Goal: Information Seeking & Learning: Check status

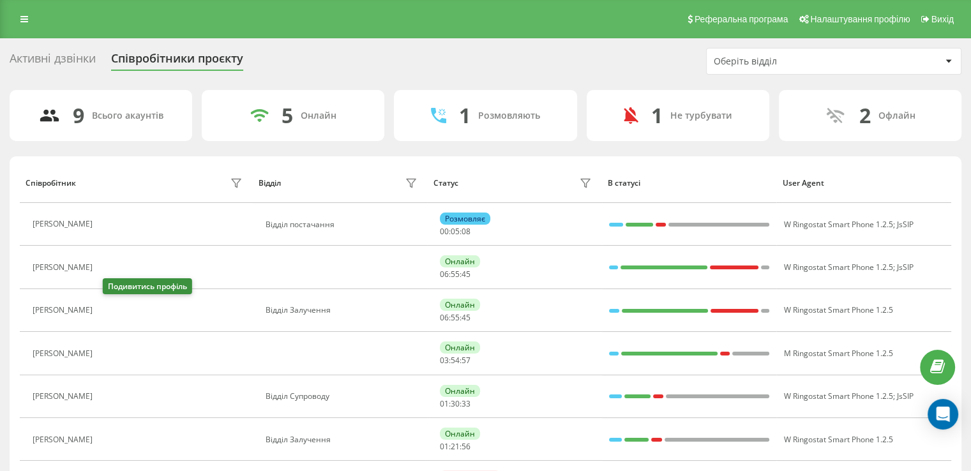
click at [112, 307] on icon at bounding box center [107, 311] width 10 height 10
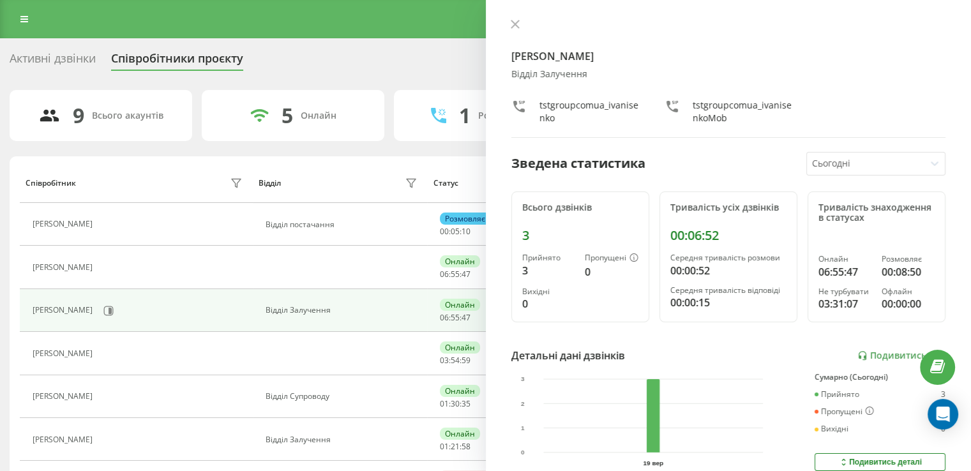
click at [524, 27] on div at bounding box center [728, 25] width 435 height 13
click at [518, 24] on icon at bounding box center [515, 24] width 9 height 9
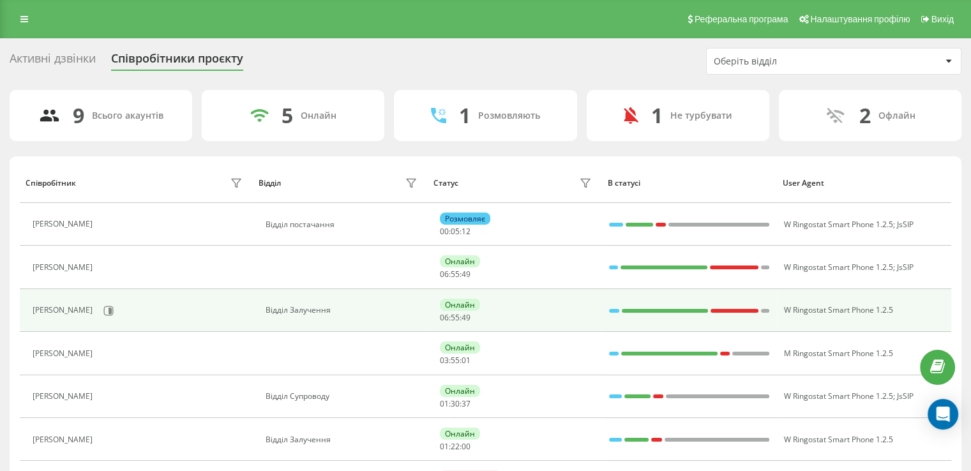
scroll to position [64, 0]
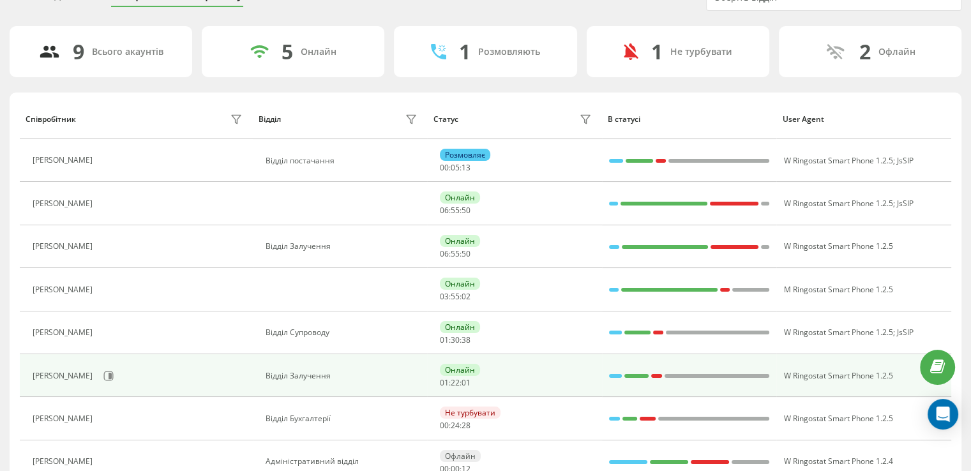
click at [122, 371] on div "[PERSON_NAME]" at bounding box center [139, 376] width 213 height 22
click at [114, 371] on icon at bounding box center [108, 376] width 10 height 10
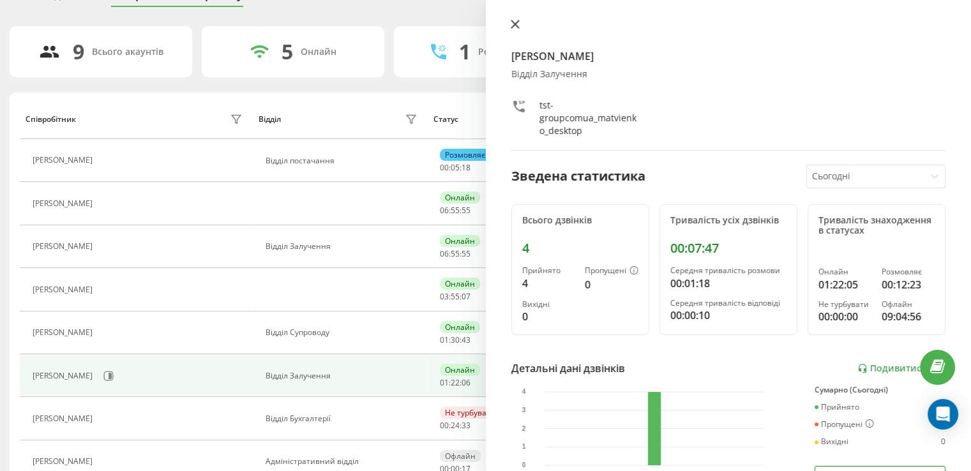
click at [512, 22] on icon at bounding box center [515, 24] width 8 height 8
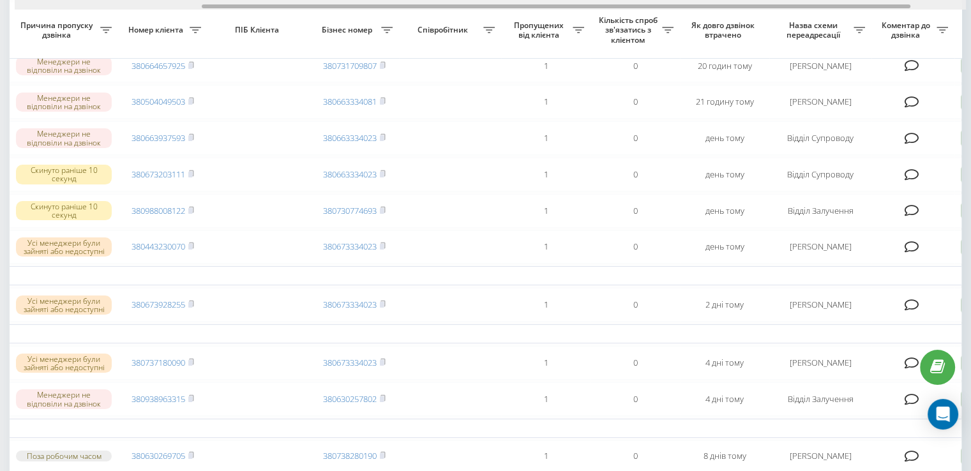
scroll to position [0, 240]
drag, startPoint x: 263, startPoint y: 7, endPoint x: 442, endPoint y: -6, distance: 179.9
click at [442, 0] on html "tst-group.com.ua Проекти tst-group.com.ua Центр звернень Журнал дзвінків Журнал…" at bounding box center [485, 107] width 971 height 471
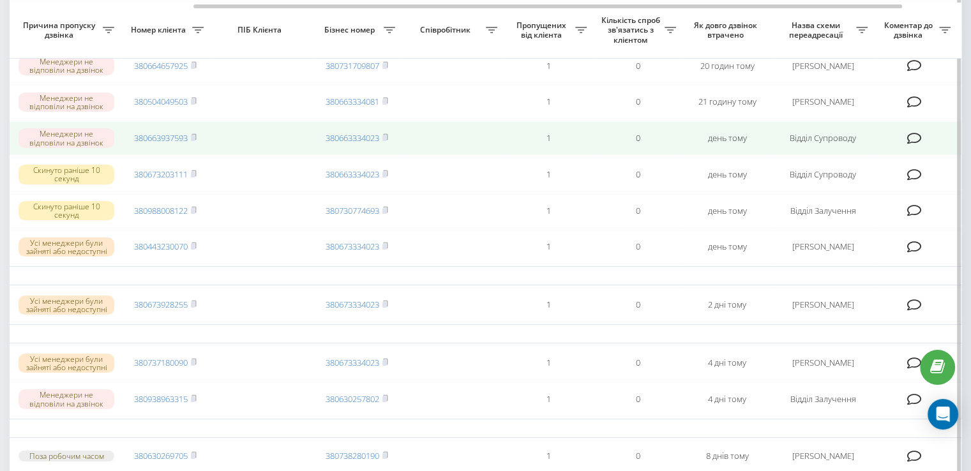
scroll to position [0, 0]
